Goal: Find specific page/section: Find specific page/section

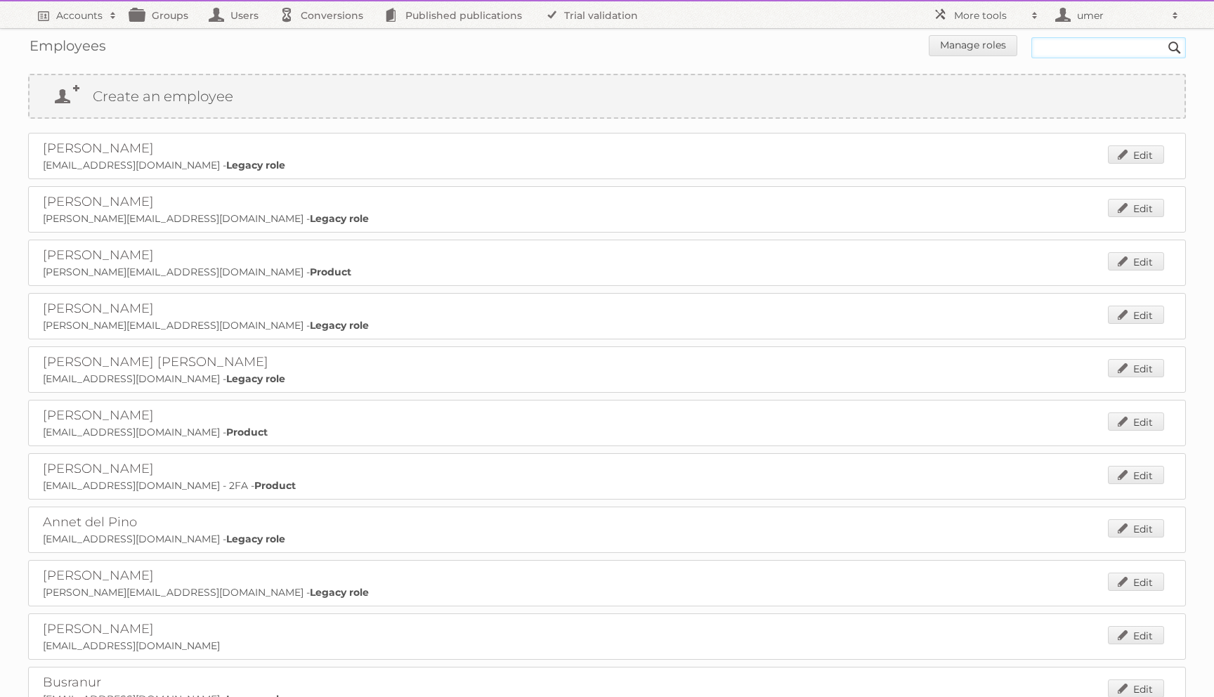
click at [1046, 39] on input "text" at bounding box center [1108, 47] width 155 height 21
paste input "[PERSON_NAME]"
type input "[PERSON_NAME]"
click at [1164, 37] on input "Search" at bounding box center [1174, 47] width 21 height 21
